Goal: Task Accomplishment & Management: Use online tool/utility

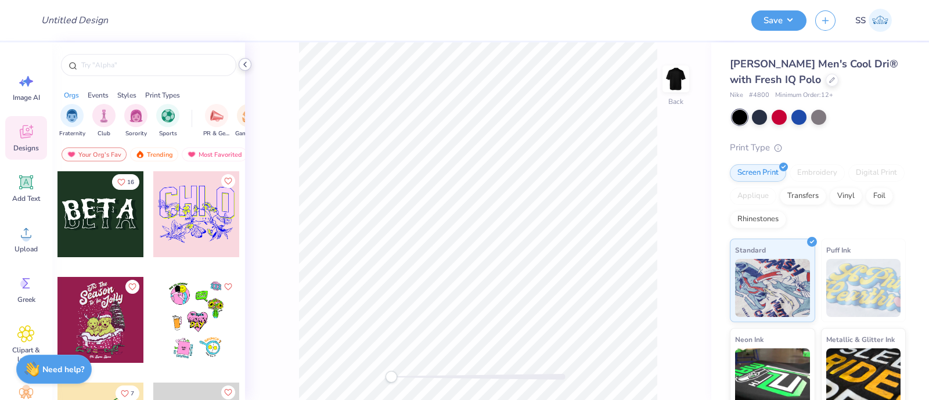
click at [243, 65] on icon at bounding box center [244, 64] width 9 height 9
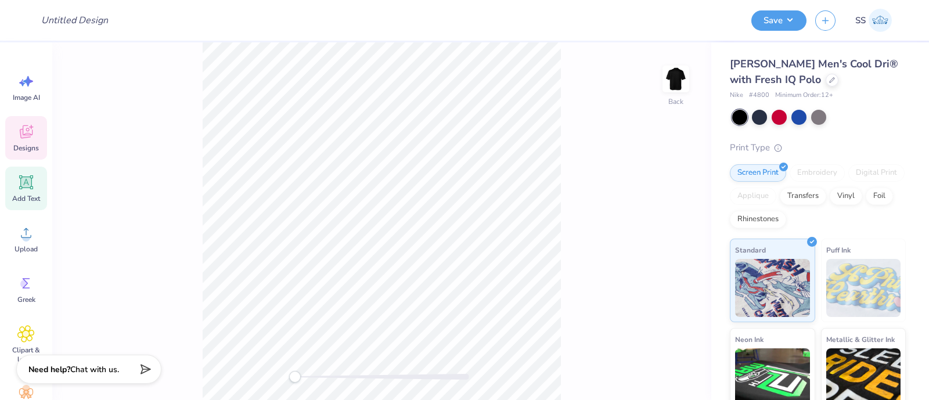
click at [31, 183] on icon at bounding box center [26, 182] width 11 height 11
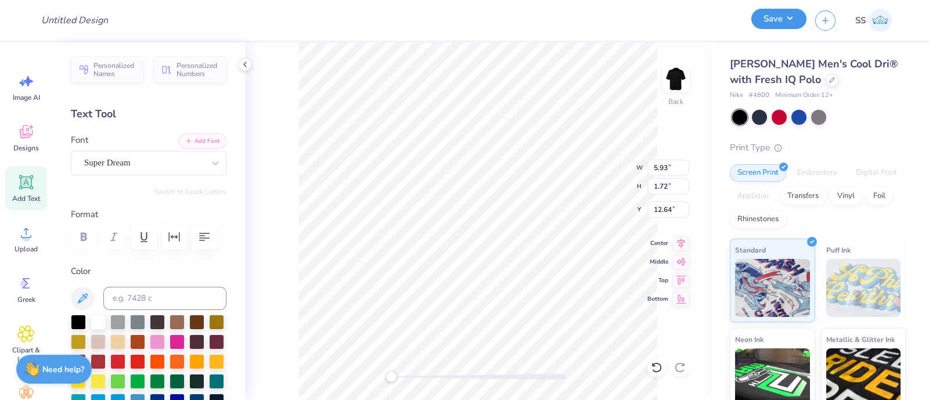
click at [786, 19] on button "Save" at bounding box center [778, 19] width 55 height 20
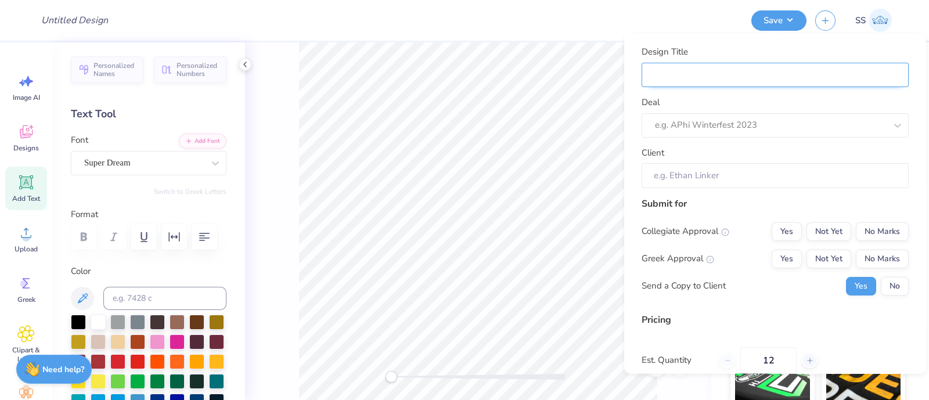
click at [744, 78] on input "Design Title" at bounding box center [775, 74] width 267 height 25
type input "4"
type input "48"
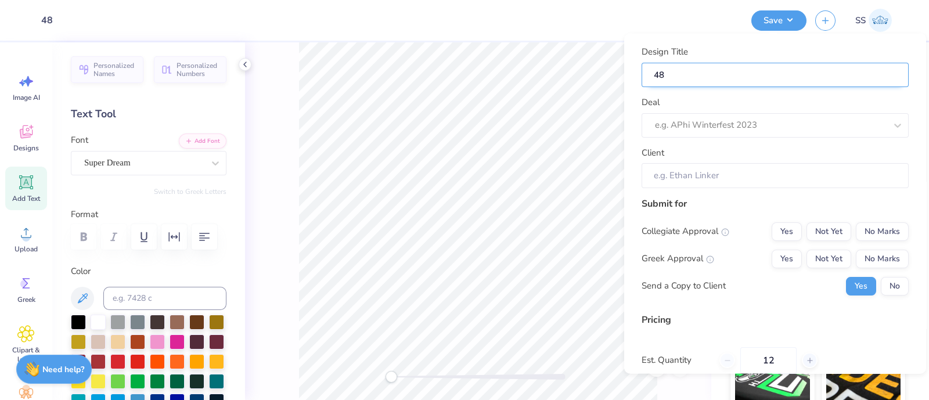
type input "480"
type input "4800"
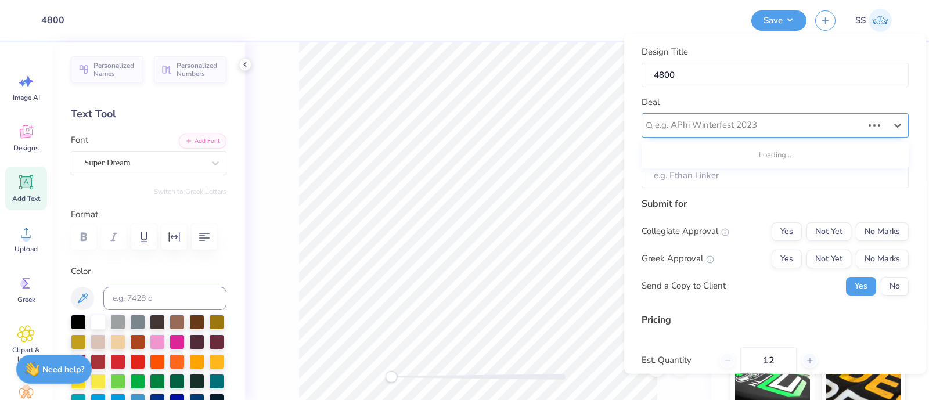
click at [675, 127] on div at bounding box center [759, 125] width 208 height 16
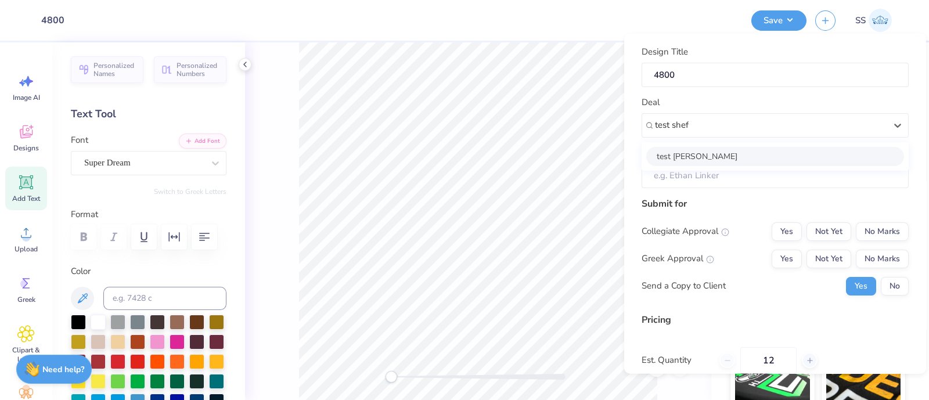
click at [716, 149] on div "test [PERSON_NAME]" at bounding box center [775, 155] width 258 height 19
type input "test shef"
type input "Test Shef"
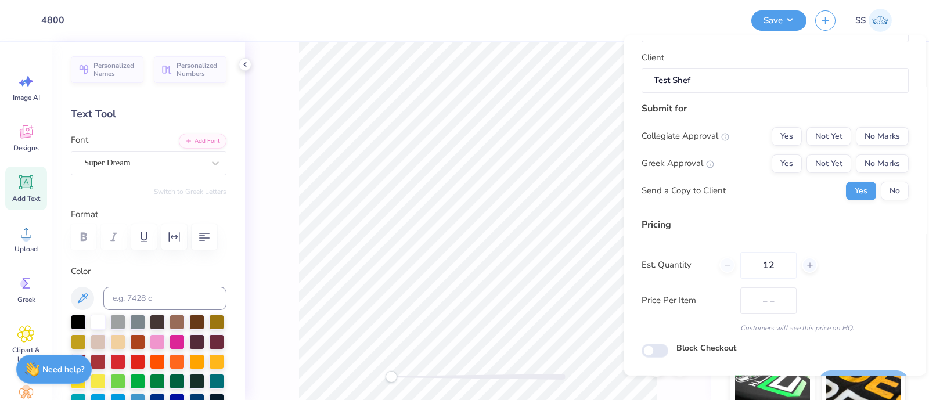
scroll to position [98, 0]
drag, startPoint x: 872, startPoint y: 127, endPoint x: 867, endPoint y: 153, distance: 27.2
click at [867, 153] on div "Collegiate Approval Yes Not Yet No Marks Greek Approval Yes Not Yet No Marks Se…" at bounding box center [775, 161] width 267 height 73
click at [867, 153] on button "No Marks" at bounding box center [882, 162] width 53 height 19
click at [872, 134] on button "No Marks" at bounding box center [882, 134] width 53 height 19
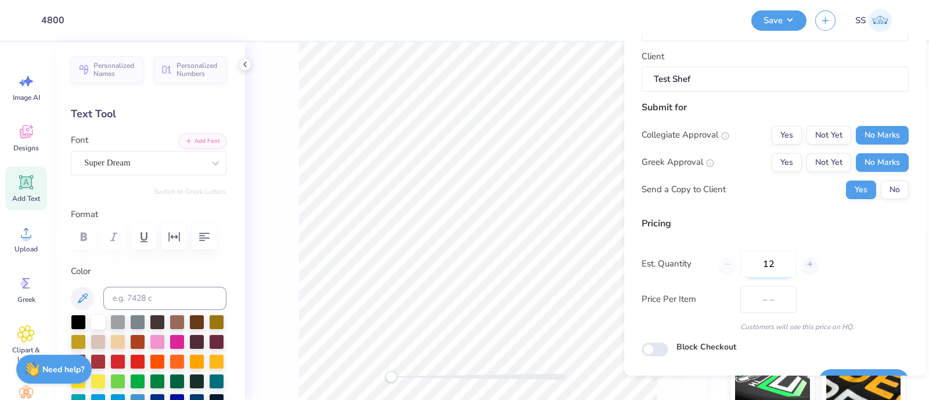
scroll to position [126, 0]
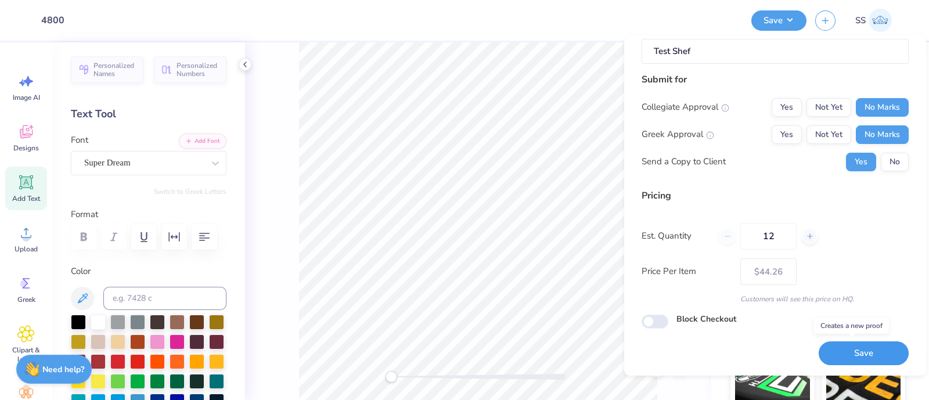
click at [870, 354] on button "Save" at bounding box center [864, 353] width 90 height 24
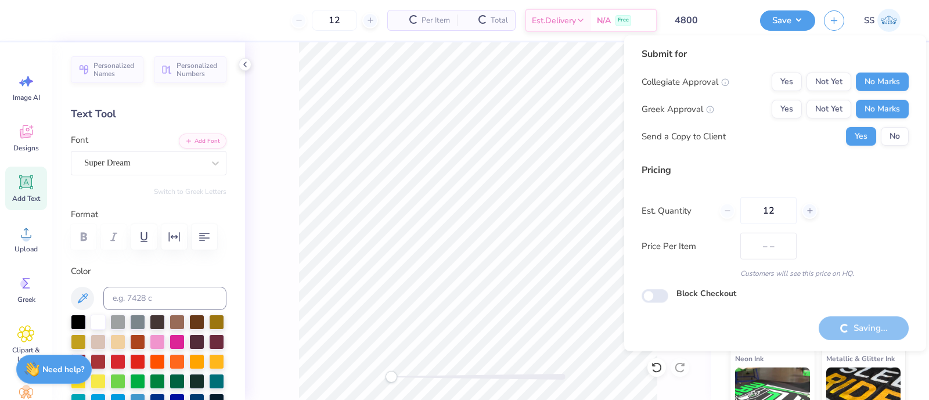
type input "$44.26"
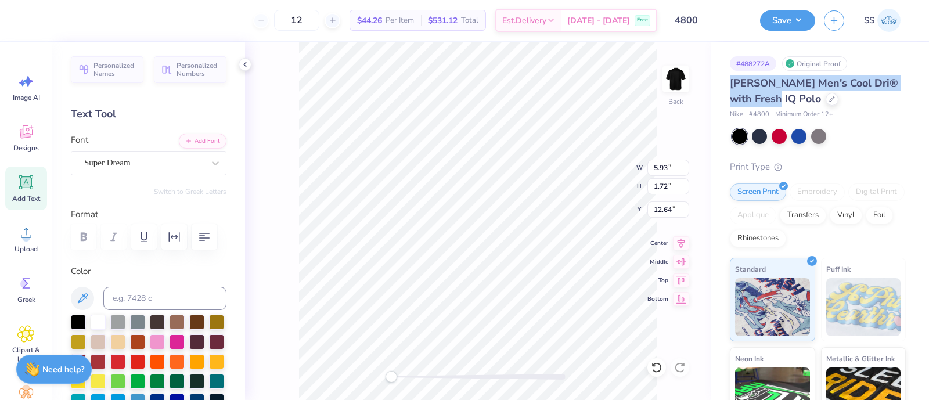
drag, startPoint x: 728, startPoint y: 77, endPoint x: 794, endPoint y: 103, distance: 70.9
click at [794, 103] on div "# 488272A Original Proof [PERSON_NAME] Men's Cool Dri® with Fresh IQ Polo Nike …" at bounding box center [820, 281] width 218 height 478
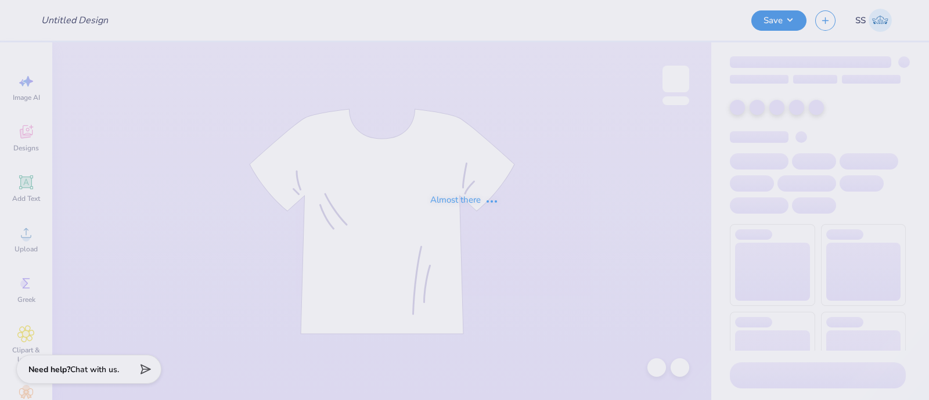
type input "4800"
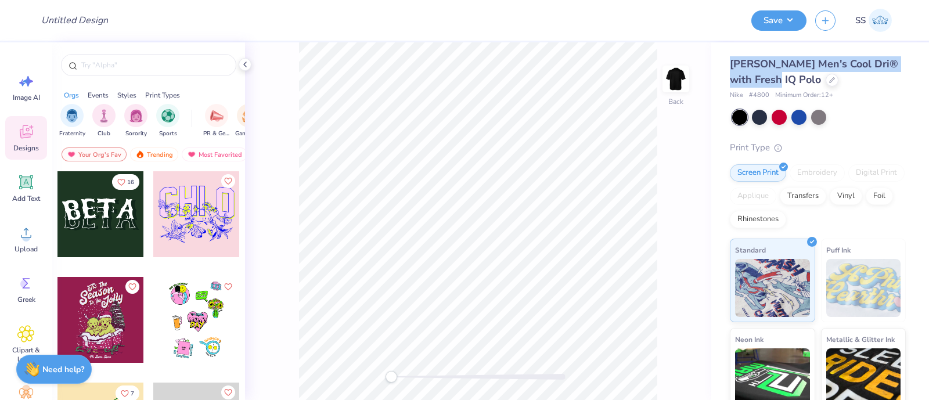
drag, startPoint x: 731, startPoint y: 59, endPoint x: 795, endPoint y: 82, distance: 68.0
click at [795, 82] on div "[PERSON_NAME] Men's Cool Dri® with Fresh IQ Polo" at bounding box center [818, 71] width 176 height 31
copy span "[PERSON_NAME] Men's Cool Dri® with Fresh IQ Polo"
